Goal: Use online tool/utility: Utilize a website feature to perform a specific function

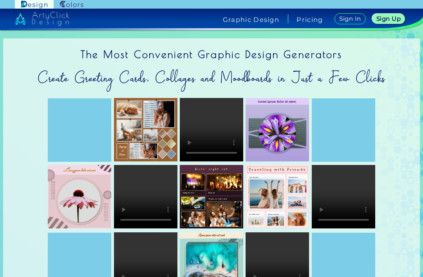
click at [73, 194] on img at bounding box center [80, 197] width 64 height 64
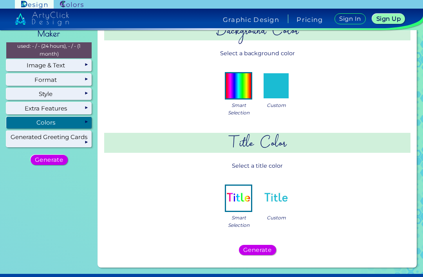
scroll to position [23, 0]
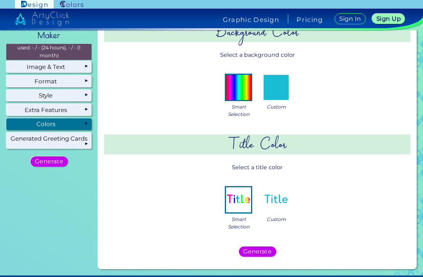
click at [278, 208] on img at bounding box center [276, 199] width 25 height 25
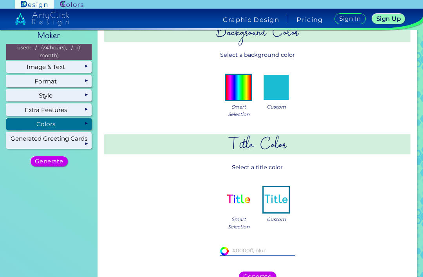
click at [284, 89] on img at bounding box center [276, 87] width 25 height 25
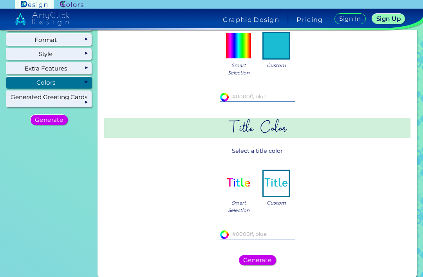
scroll to position [64, 0]
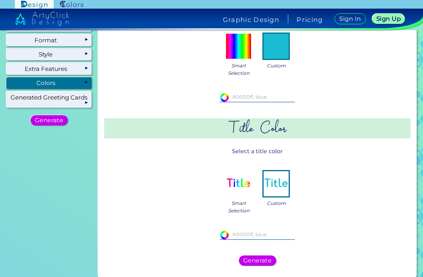
click at [272, 234] on input at bounding box center [257, 235] width 75 height 9
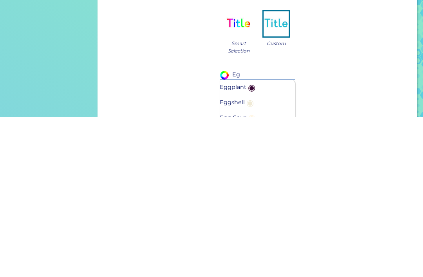
type input "E"
type input "C"
type input "P"
type input "Straw"
click at [258, 240] on span "◉" at bounding box center [256, 247] width 11 height 15
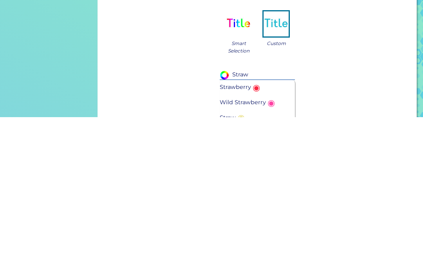
type input "#fb2943"
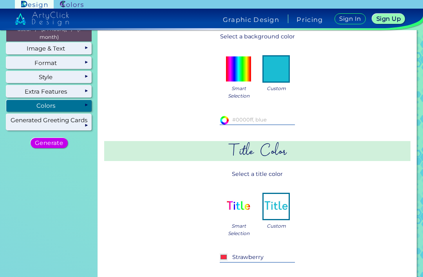
scroll to position [42, 0]
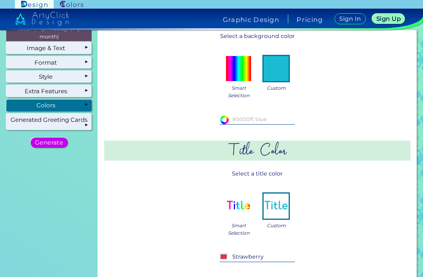
click at [264, 253] on input "Strawberry" at bounding box center [257, 257] width 75 height 9
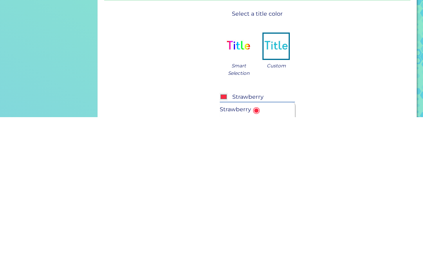
type input "Strawberry"
click at [354, 247] on div "#fb2943 Strawberry Strawberry ◉ Wild Strawberry ◉" at bounding box center [258, 273] width 276 height 53
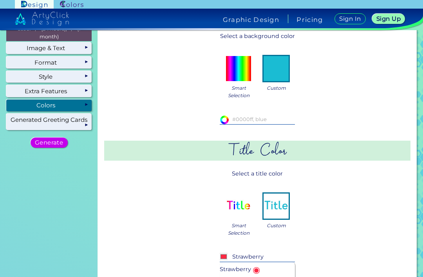
click at [276, 115] on input at bounding box center [257, 119] width 75 height 9
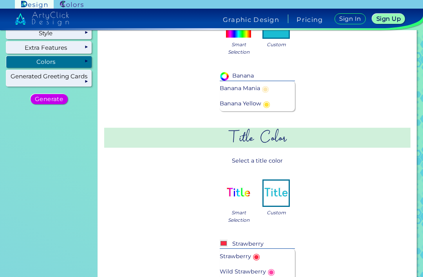
scroll to position [85, 0]
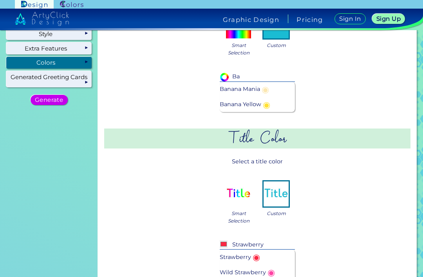
type input "B"
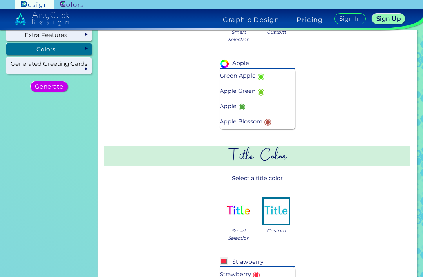
scroll to position [99, 0]
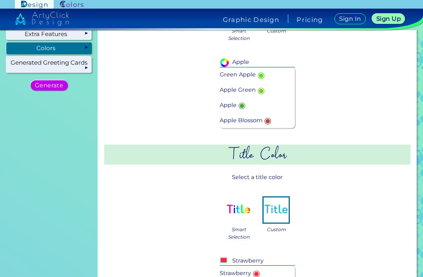
type input "Apple"
click at [275, 113] on li "Apple Blossom ◉" at bounding box center [257, 120] width 75 height 15
type input "#af4d43"
type input "Apple Blossom"
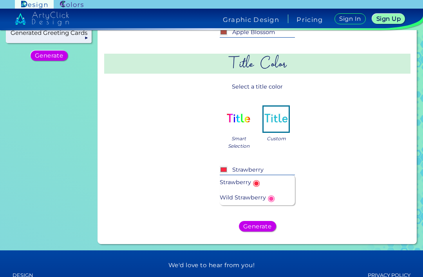
scroll to position [130, 0]
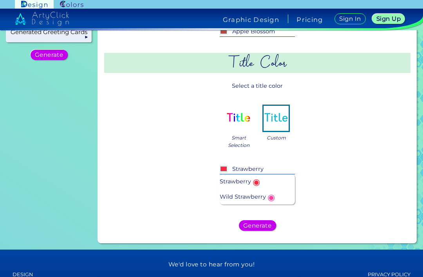
click at [274, 165] on input "Strawberry" at bounding box center [257, 169] width 75 height 9
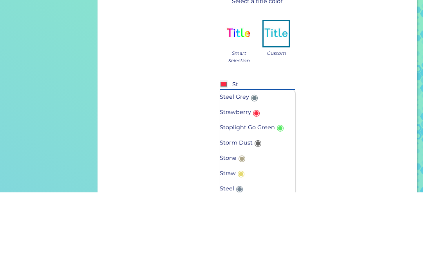
type input "S"
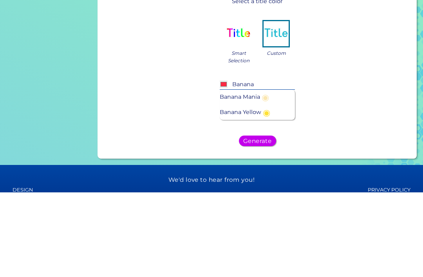
type input "Banana"
click at [276, 189] on li "Banana Yellow ◉" at bounding box center [257, 196] width 75 height 15
type input "#ffe135"
type input "Banana Yellow"
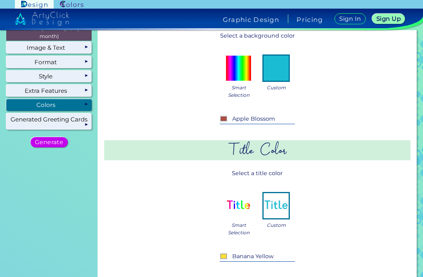
scroll to position [50, 0]
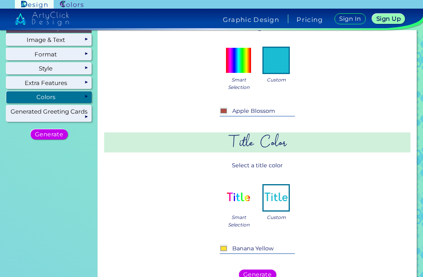
click at [260, 272] on h5 "Generate" at bounding box center [257, 274] width 25 height 5
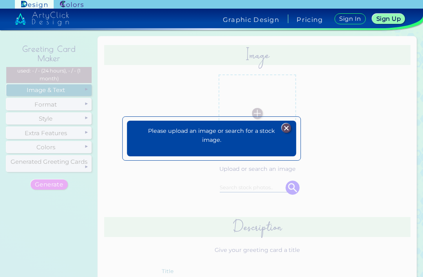
click at [285, 124] on img at bounding box center [286, 128] width 9 height 9
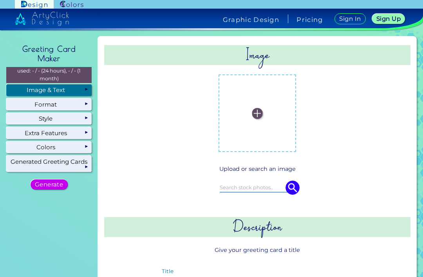
click at [266, 183] on input at bounding box center [257, 187] width 75 height 9
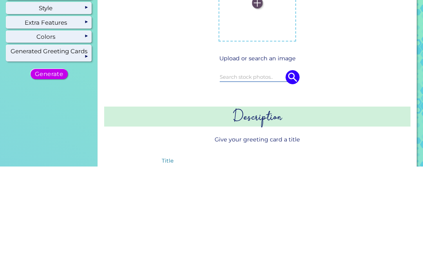
type input "A"
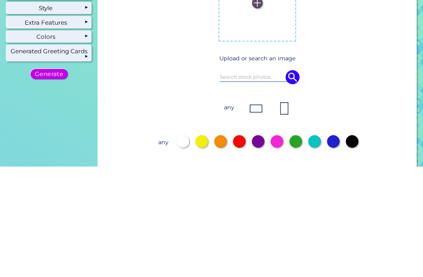
scroll to position [31, 0]
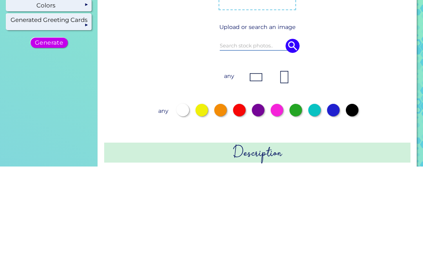
type input "S"
type input "P"
click at [298, 149] on img at bounding box center [293, 156] width 14 height 14
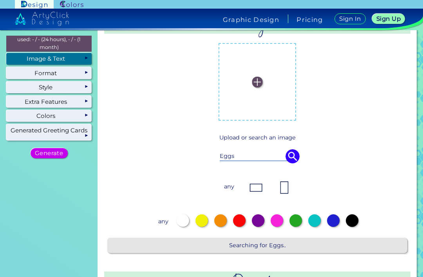
click at [294, 149] on img at bounding box center [293, 156] width 14 height 14
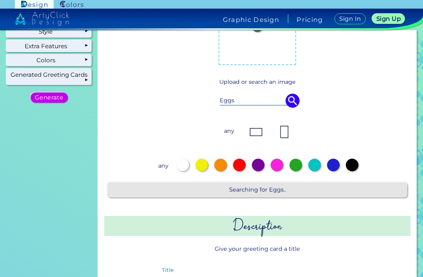
scroll to position [87, 0]
click at [283, 159] on div at bounding box center [277, 165] width 13 height 13
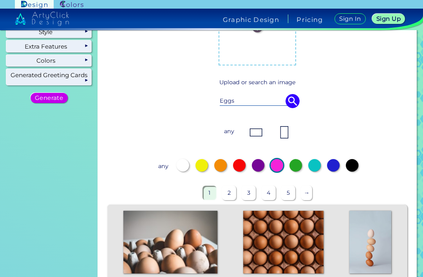
click at [300, 159] on div at bounding box center [296, 165] width 13 height 13
click at [333, 159] on div at bounding box center [333, 165] width 13 height 13
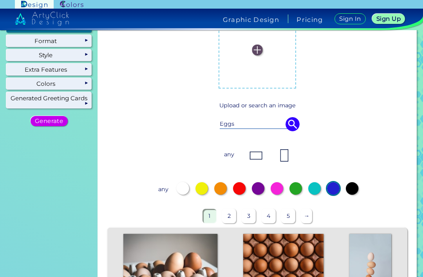
scroll to position [62, 0]
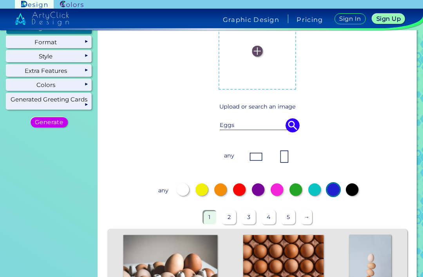
click at [259, 121] on input "Eggs" at bounding box center [257, 125] width 75 height 9
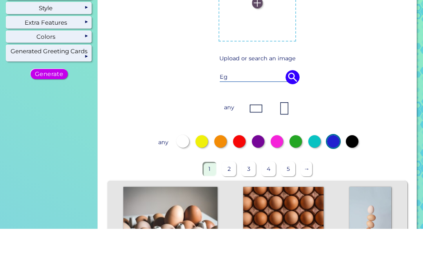
type input "E"
type input "Apple pear banana"
click at [296, 118] on img at bounding box center [293, 125] width 14 height 14
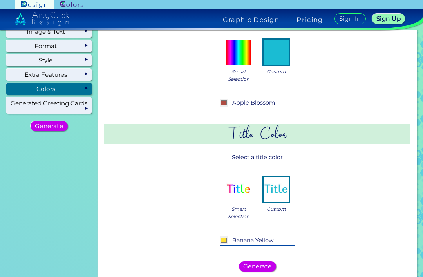
scroll to position [59, 0]
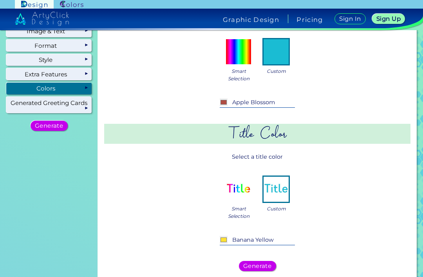
click at [284, 98] on input "Apple Blossom" at bounding box center [257, 102] width 75 height 9
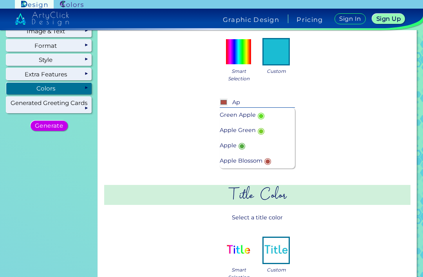
type input "A"
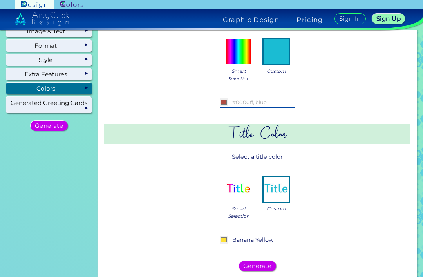
click at [247, 67] on span "Smart Selection" at bounding box center [239, 74] width 22 height 15
click at [243, 39] on img at bounding box center [238, 51] width 25 height 25
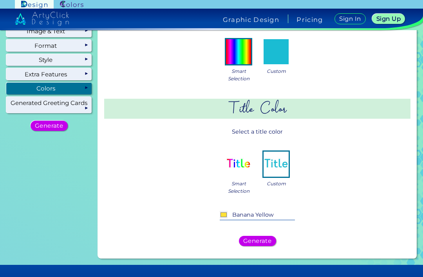
click at [280, 211] on input "Banana Yellow" at bounding box center [257, 215] width 75 height 9
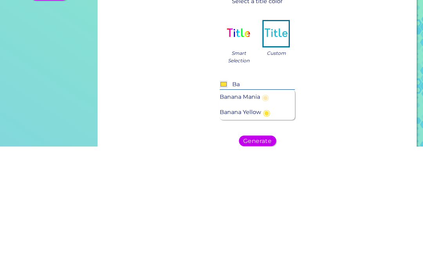
type input "B"
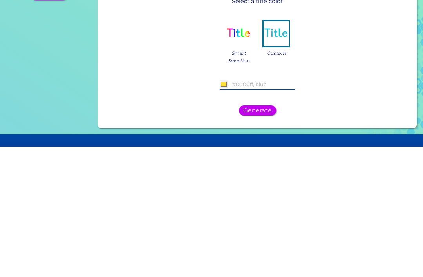
click at [238, 152] on img at bounding box center [238, 164] width 25 height 25
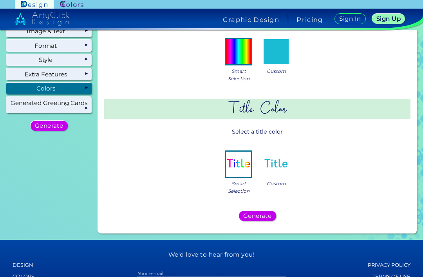
click at [261, 213] on h5 "Generate" at bounding box center [257, 215] width 25 height 5
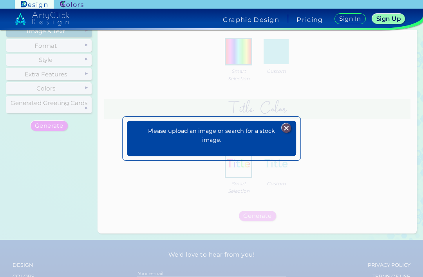
scroll to position [0, 0]
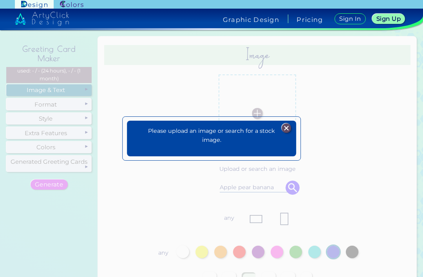
click at [287, 124] on img at bounding box center [286, 128] width 9 height 9
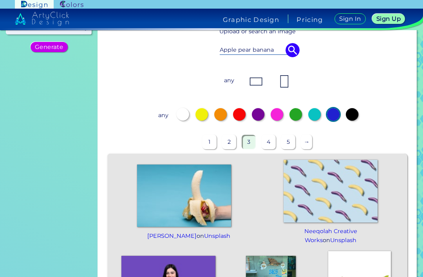
scroll to position [118, 0]
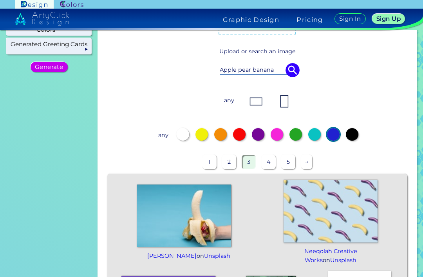
click at [269, 65] on input "Apple pear banana" at bounding box center [257, 69] width 75 height 9
type input "A"
type input "T"
click at [296, 63] on img at bounding box center [293, 70] width 14 height 14
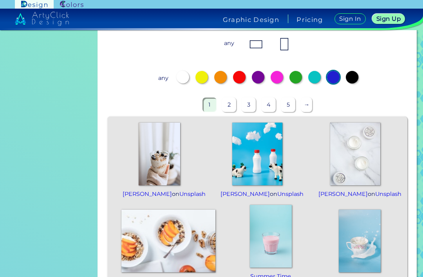
scroll to position [175, 0]
click at [250, 233] on img at bounding box center [271, 236] width 42 height 63
click at [250, 221] on img at bounding box center [271, 236] width 42 height 63
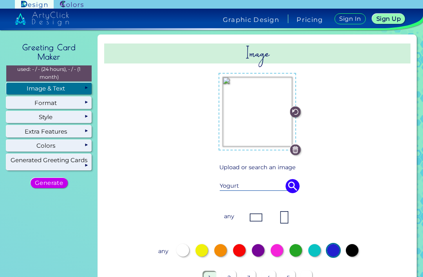
scroll to position [0, 0]
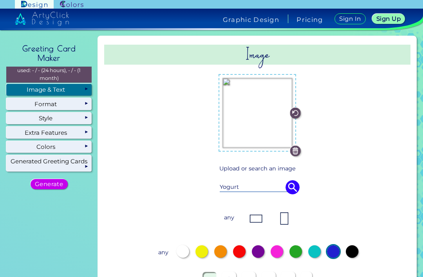
click at [256, 100] on img at bounding box center [258, 113] width 70 height 70
click at [0, 0] on input "file" at bounding box center [0, 0] width 0 height 0
click at [331, 111] on div at bounding box center [258, 113] width 276 height 90
click at [238, 245] on div at bounding box center [239, 251] width 13 height 13
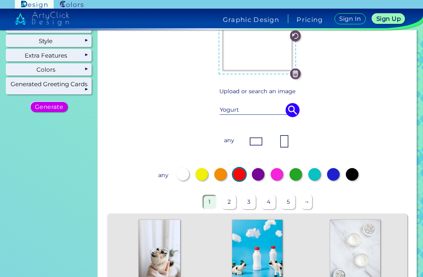
scroll to position [87, 0]
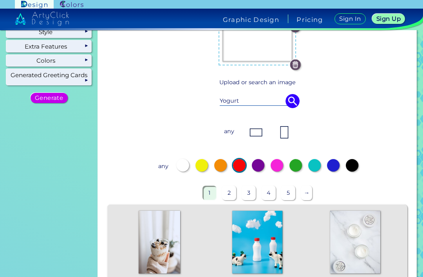
click at [259, 159] on div at bounding box center [258, 165] width 13 height 13
click at [182, 159] on div at bounding box center [183, 165] width 13 height 13
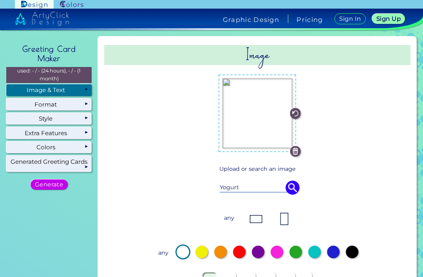
scroll to position [0, 0]
click at [301, 146] on img at bounding box center [295, 151] width 11 height 11
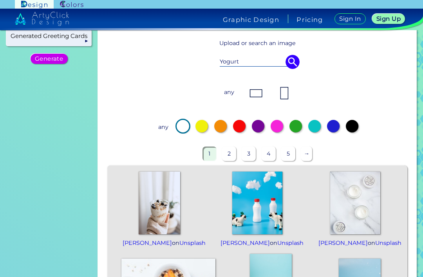
scroll to position [135, 0]
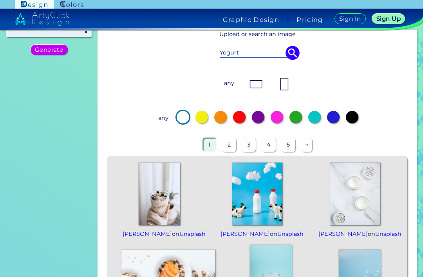
click at [267, 48] on input "Yogurt" at bounding box center [257, 52] width 75 height 9
type input "Y"
click at [364, 67] on div "any" at bounding box center [257, 84] width 270 height 35
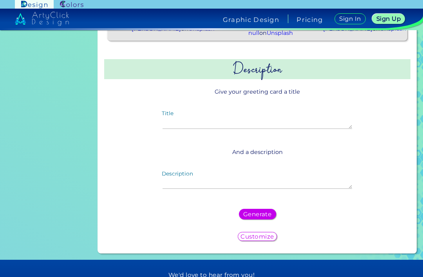
scroll to position [427, 0]
